Goal: Task Accomplishment & Management: Manage account settings

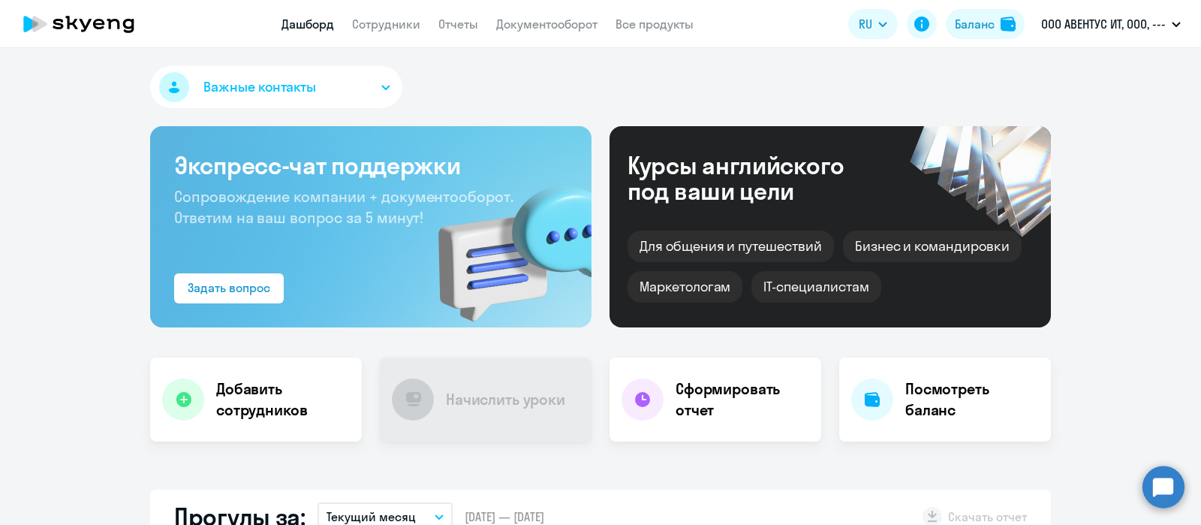
click at [345, 32] on nav "Дашборд Сотрудники Отчеты Документооборот Все продукты" at bounding box center [487, 24] width 412 height 19
click at [368, 23] on link "Сотрудники" at bounding box center [386, 24] width 68 height 15
select select "30"
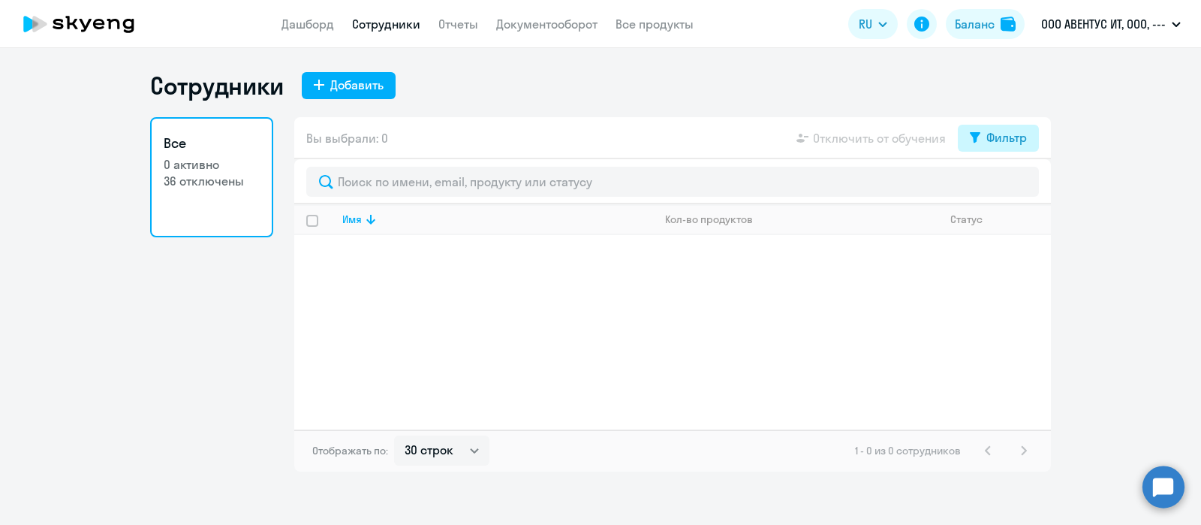
click at [1011, 130] on div "Фильтр" at bounding box center [1006, 137] width 41 height 18
click at [1017, 185] on span at bounding box center [1014, 186] width 26 height 15
click at [1001, 185] on input "checkbox" at bounding box center [1001, 185] width 1 height 1
checkbox input "true"
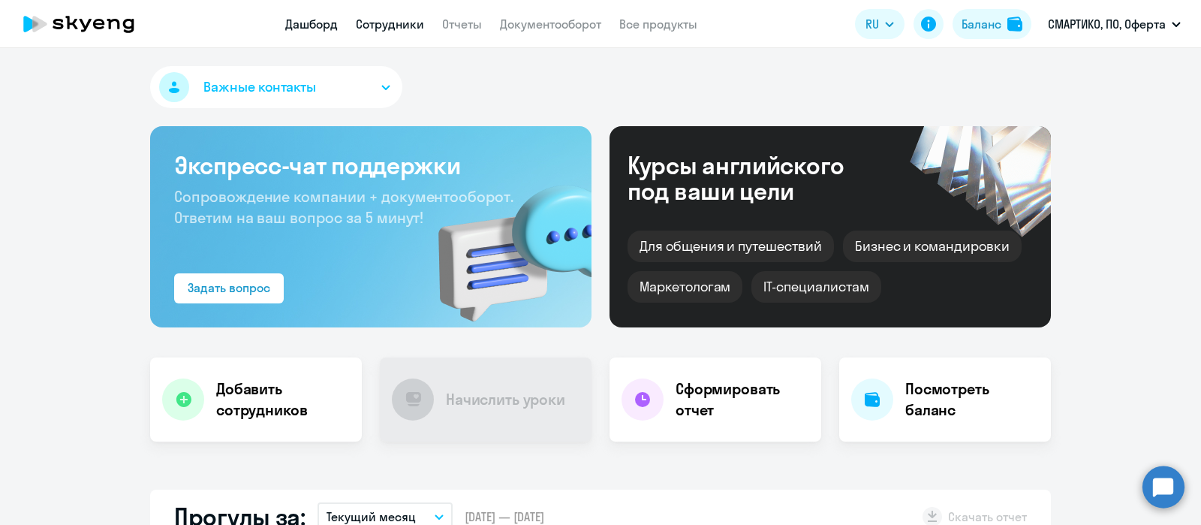
click at [384, 25] on link "Сотрудники" at bounding box center [390, 24] width 68 height 15
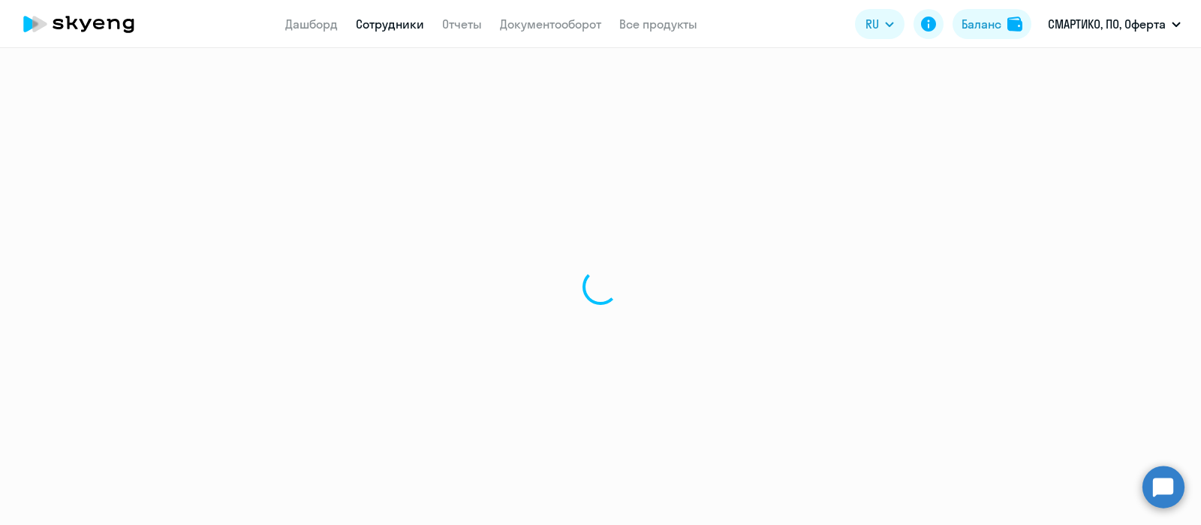
select select "30"
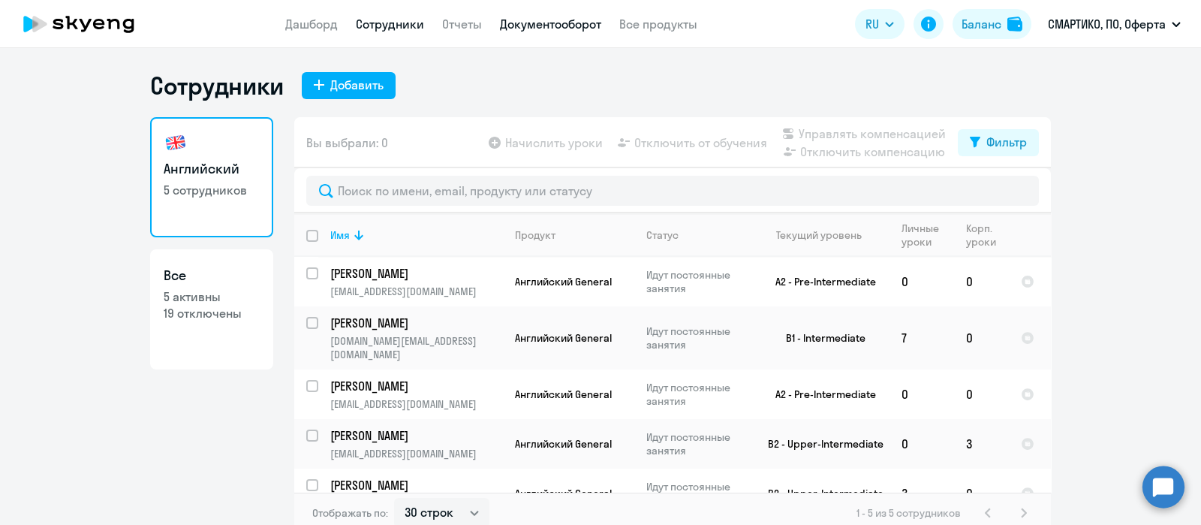
click at [581, 29] on link "Документооборот" at bounding box center [550, 24] width 101 height 15
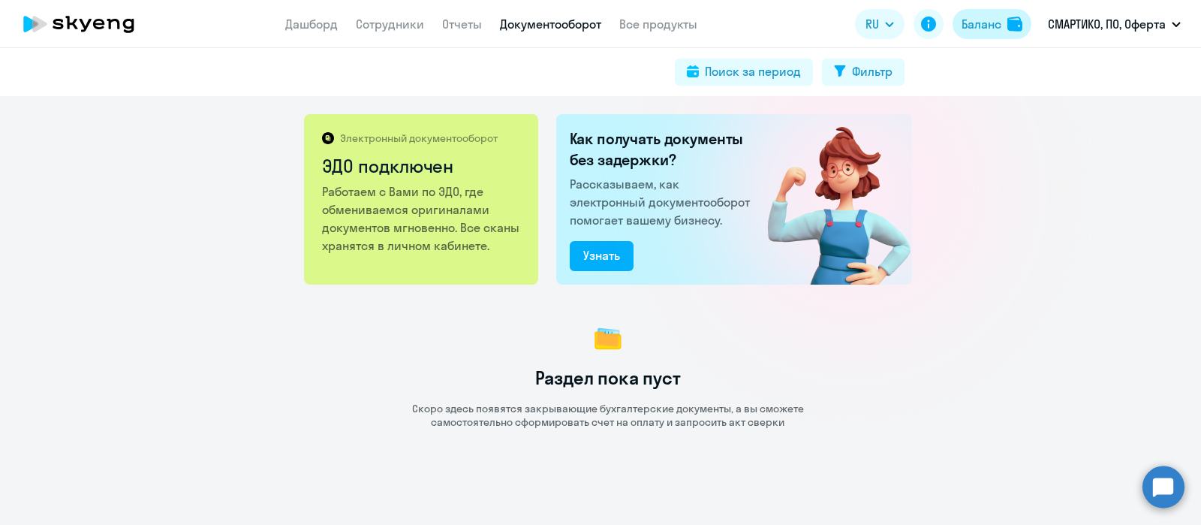
click at [972, 23] on div "Баланс" at bounding box center [982, 24] width 40 height 18
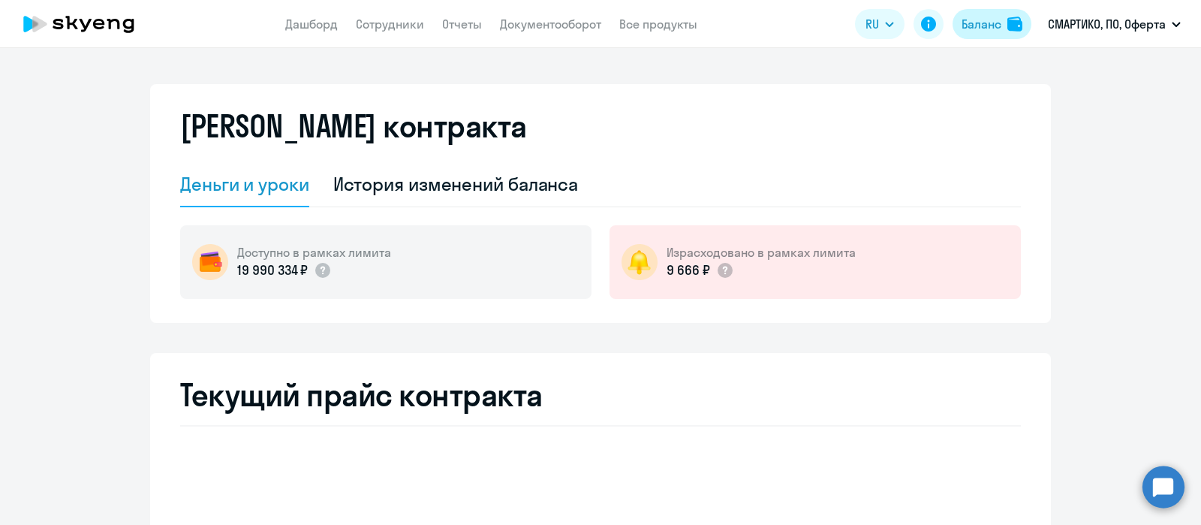
select select "english_adult_not_native_speaker"
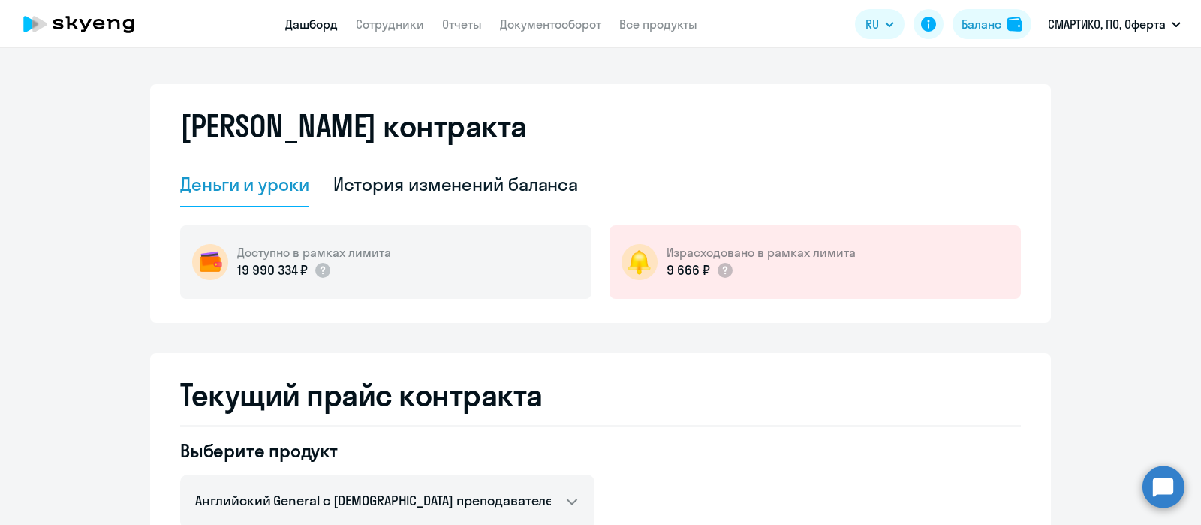
click at [300, 20] on link "Дашборд" at bounding box center [311, 24] width 53 height 15
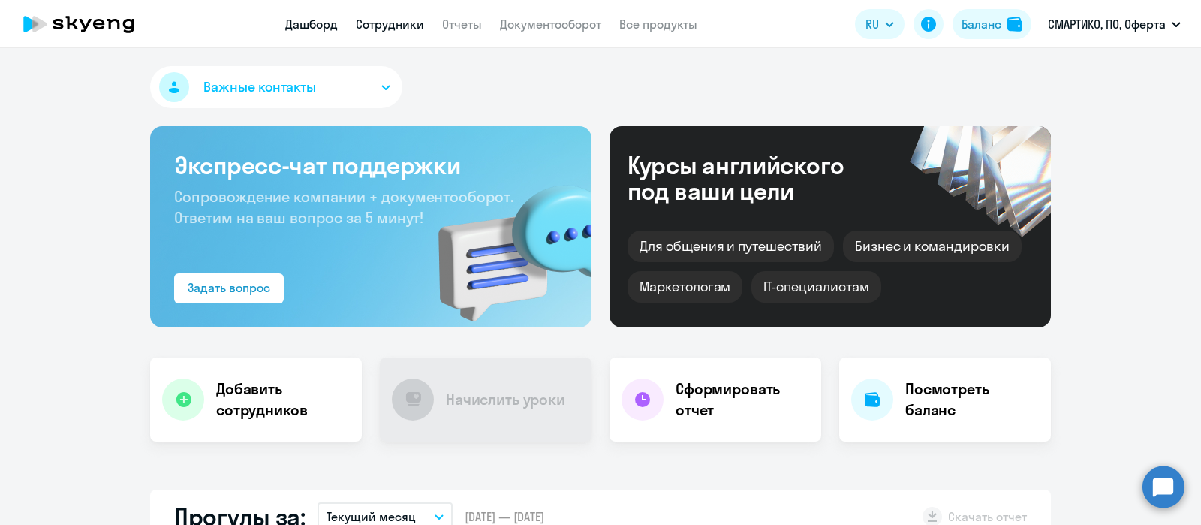
click at [378, 20] on link "Сотрудники" at bounding box center [390, 24] width 68 height 15
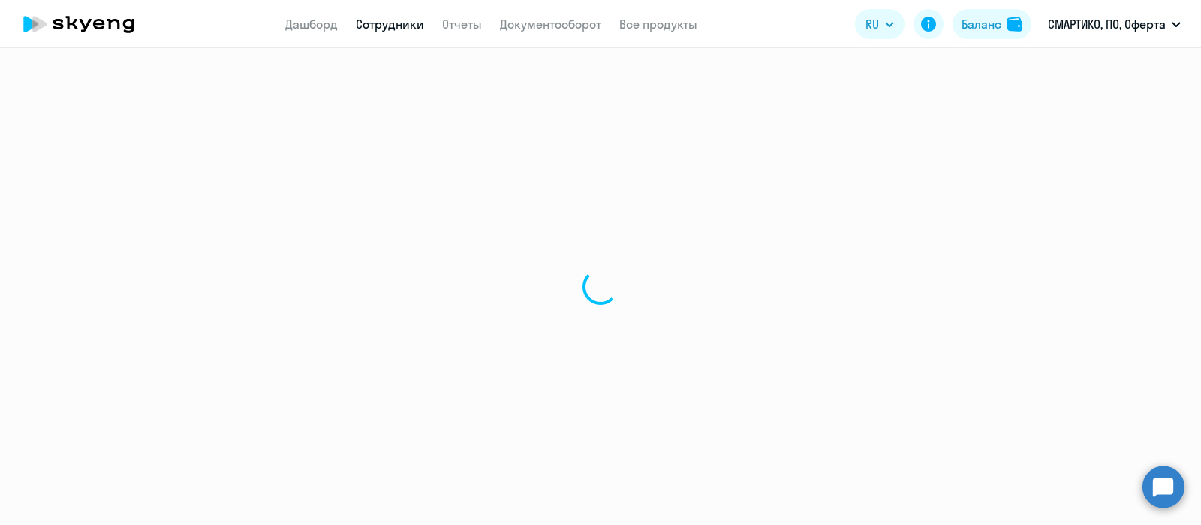
select select "30"
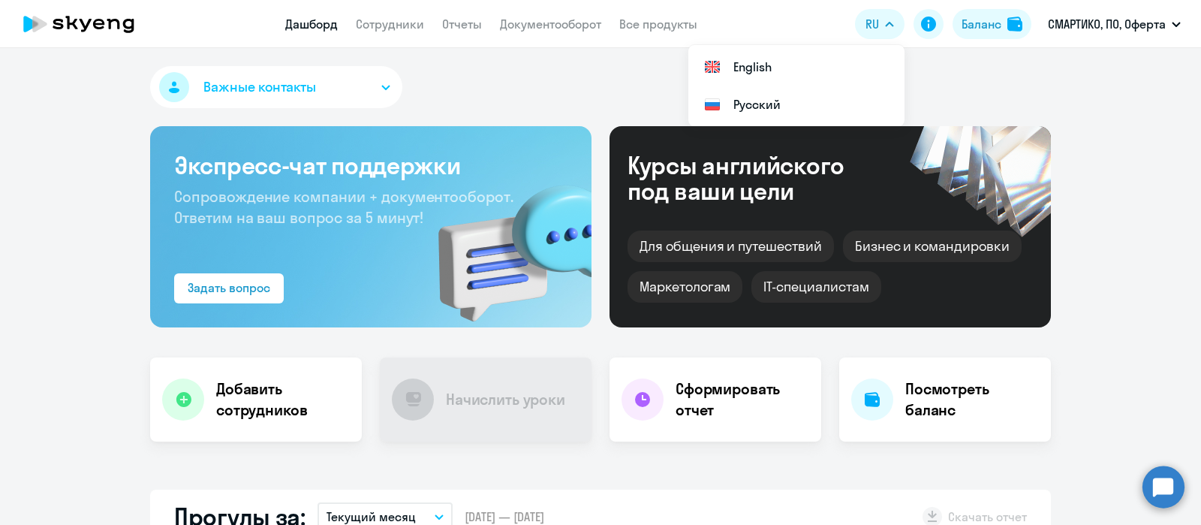
click at [971, 20] on div "Баланс" at bounding box center [982, 24] width 40 height 18
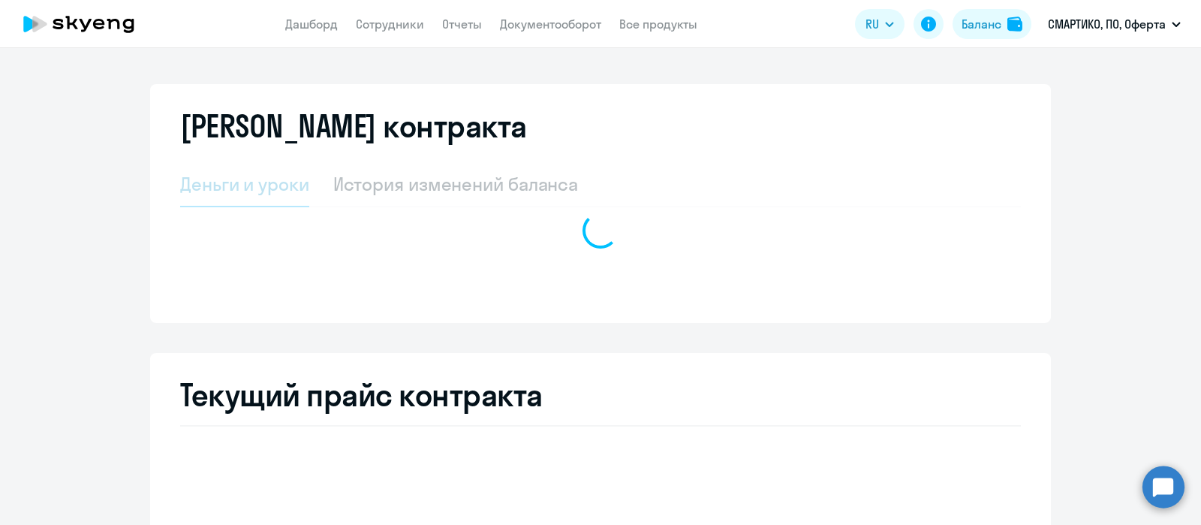
select select "english_adult_not_native_speaker"
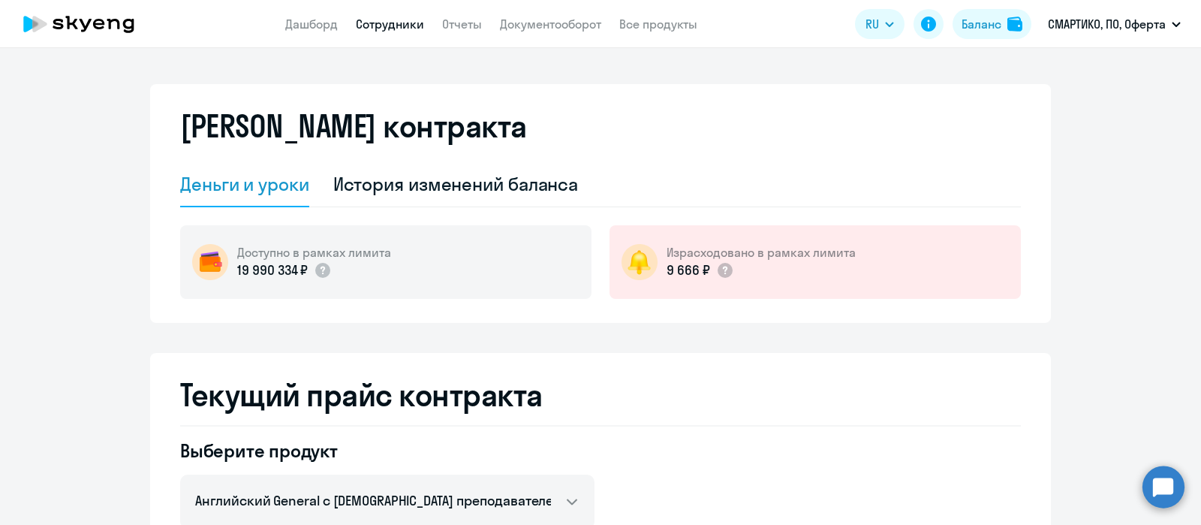
drag, startPoint x: 377, startPoint y: 17, endPoint x: 381, endPoint y: 28, distance: 11.2
click at [378, 18] on link "Сотрудники" at bounding box center [390, 24] width 68 height 15
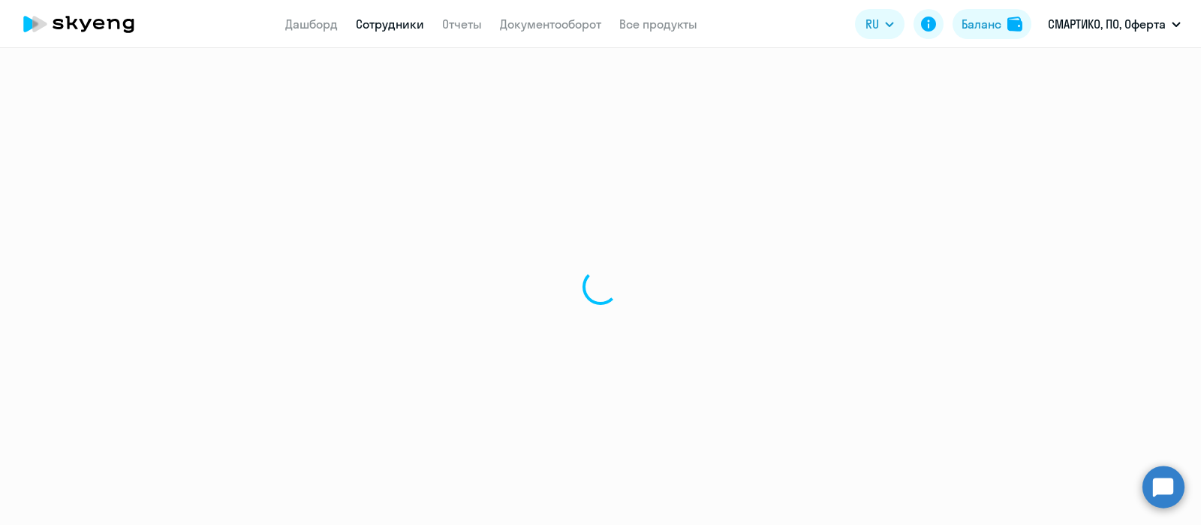
select select "30"
